Goal: Find specific page/section: Find specific page/section

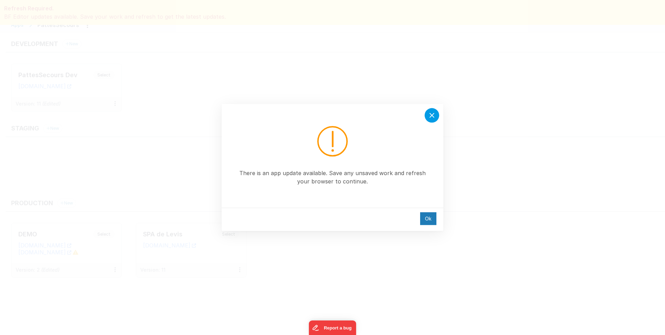
click at [431, 116] on icon at bounding box center [431, 115] width 8 height 8
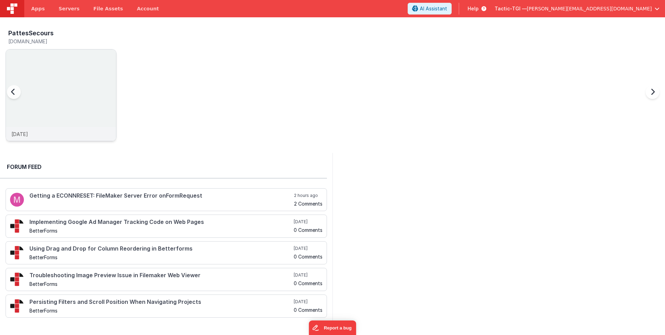
click at [28, 135] on p "[DATE]" at bounding box center [19, 133] width 17 height 7
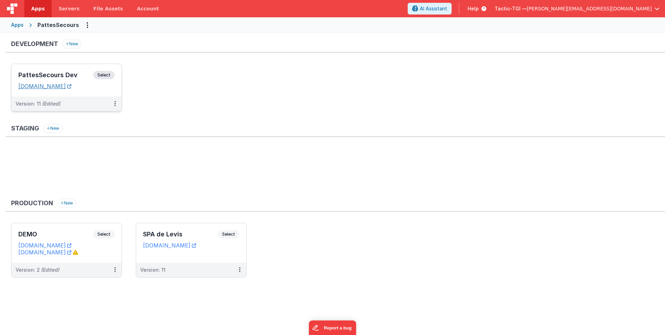
click at [71, 86] on link "[DOMAIN_NAME]" at bounding box center [44, 86] width 53 height 7
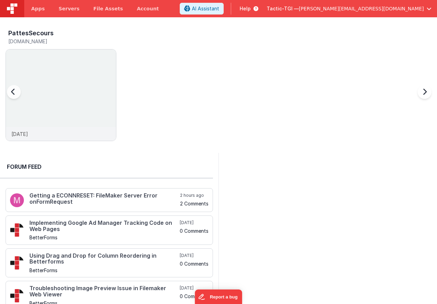
click at [28, 134] on div at bounding box center [21, 96] width 28 height 100
click at [44, 50] on img at bounding box center [61, 104] width 110 height 110
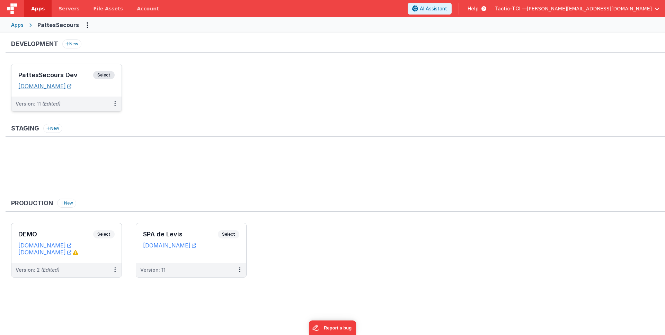
click at [62, 88] on link "[DOMAIN_NAME]" at bounding box center [44, 86] width 53 height 7
